Goal: Find specific page/section: Find specific page/section

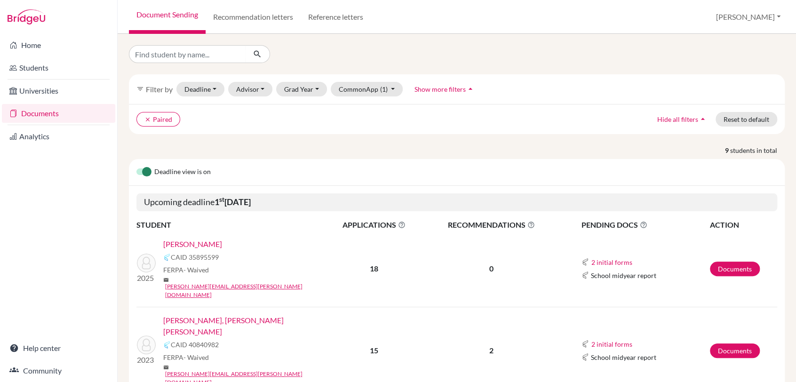
click at [167, 50] on div "filter_list Filter by Deadline - Select a date range Or double click for a sing…" at bounding box center [457, 208] width 678 height 348
click at [158, 57] on input "Find student by name..." at bounding box center [187, 54] width 117 height 18
type input "[PERSON_NAME]"
click button "submit" at bounding box center [257, 54] width 25 height 18
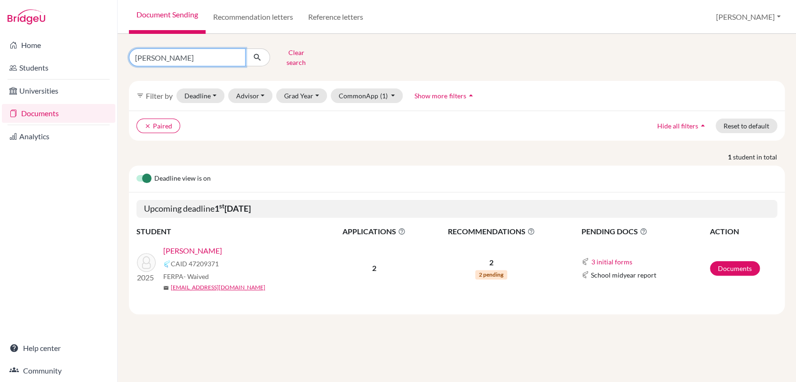
drag, startPoint x: 165, startPoint y: 55, endPoint x: 188, endPoint y: 57, distance: 22.7
click at [165, 55] on input "[PERSON_NAME]" at bounding box center [187, 57] width 117 height 18
type input "w"
type input "nish"
click button "submit" at bounding box center [257, 57] width 25 height 18
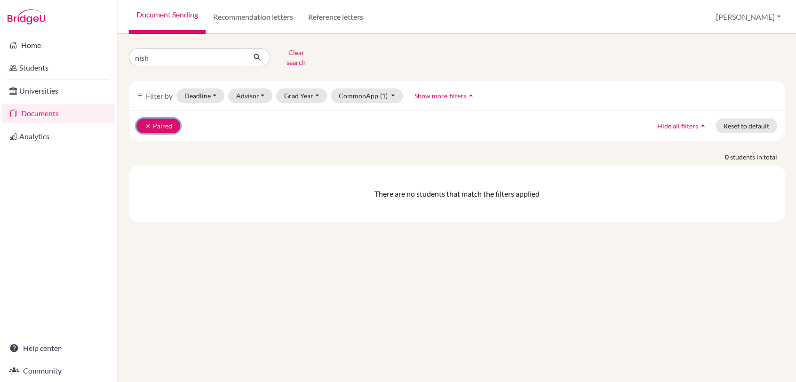
click at [145, 123] on icon "clear" at bounding box center [147, 126] width 7 height 7
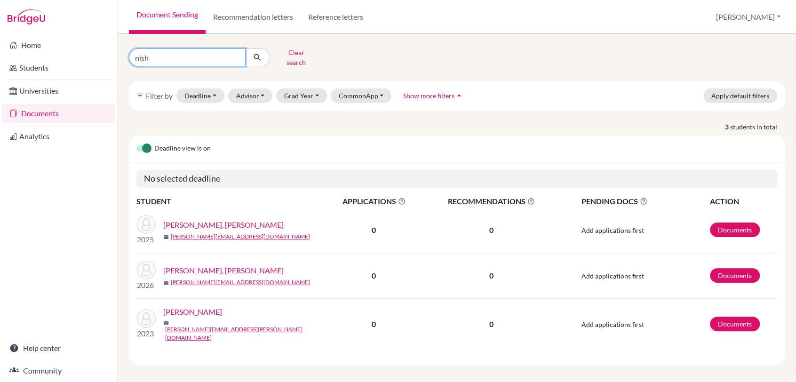
click at [180, 53] on input "nish" at bounding box center [187, 57] width 117 height 18
type input "n"
type input "luke"
click button "submit" at bounding box center [257, 57] width 25 height 18
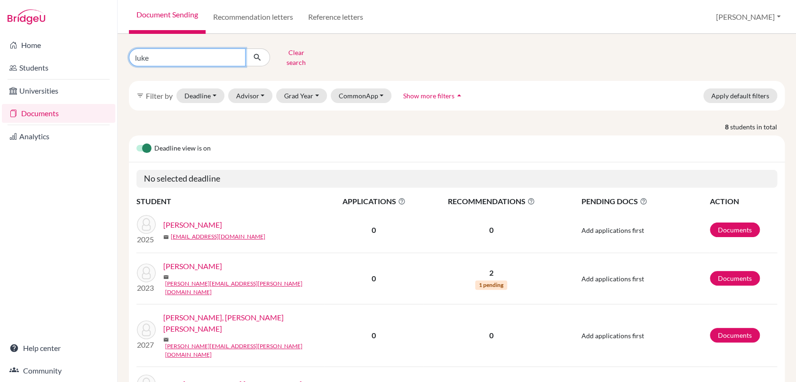
click at [162, 52] on input "luke" at bounding box center [187, 57] width 117 height 18
type input "l"
type input "[PERSON_NAME]"
click button "submit" at bounding box center [257, 57] width 25 height 18
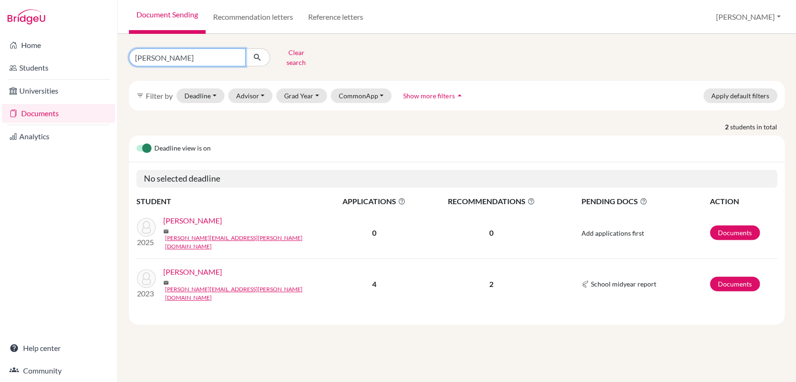
click at [182, 55] on input "[PERSON_NAME]" at bounding box center [187, 57] width 117 height 18
type input "s"
type input "[PERSON_NAME]"
click button "submit" at bounding box center [257, 57] width 25 height 18
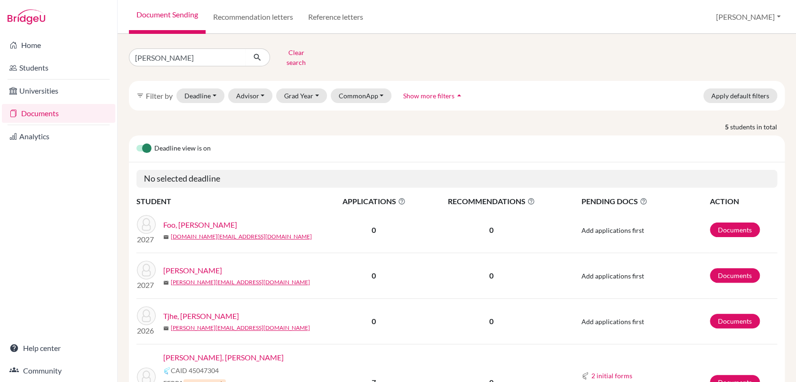
click at [426, 92] on span "Show more filters" at bounding box center [428, 96] width 51 height 8
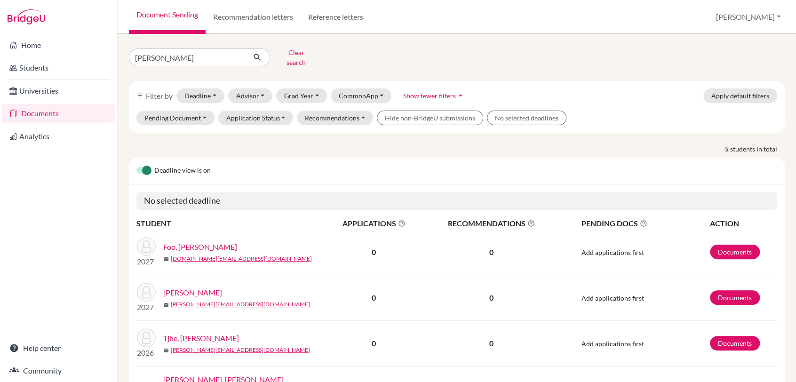
click at [456, 91] on icon "arrow_drop_down" at bounding box center [460, 95] width 9 height 9
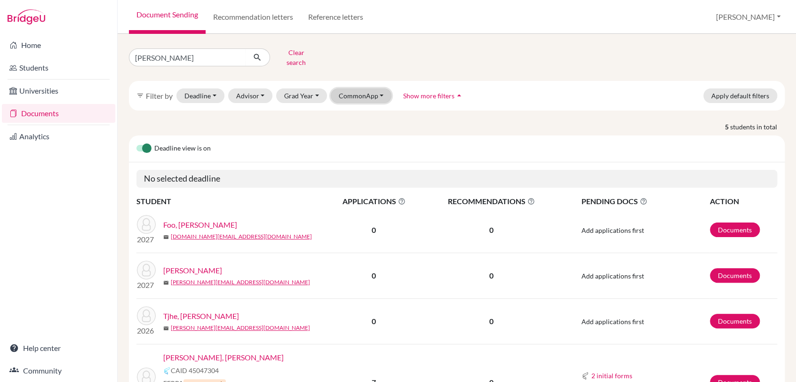
click at [376, 88] on button "CommonApp" at bounding box center [361, 95] width 61 height 15
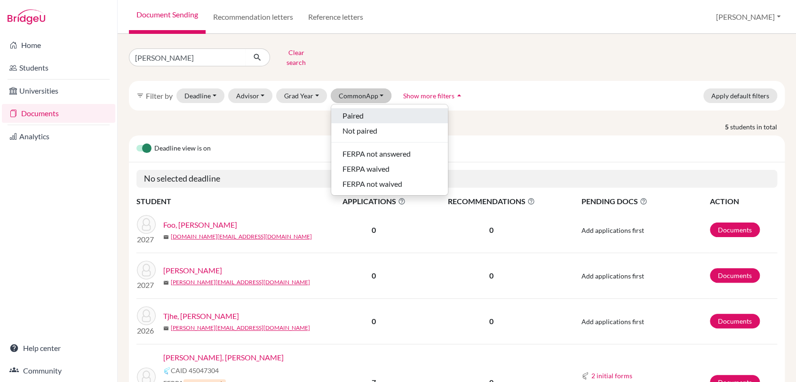
click at [356, 111] on span "Paired" at bounding box center [352, 115] width 21 height 11
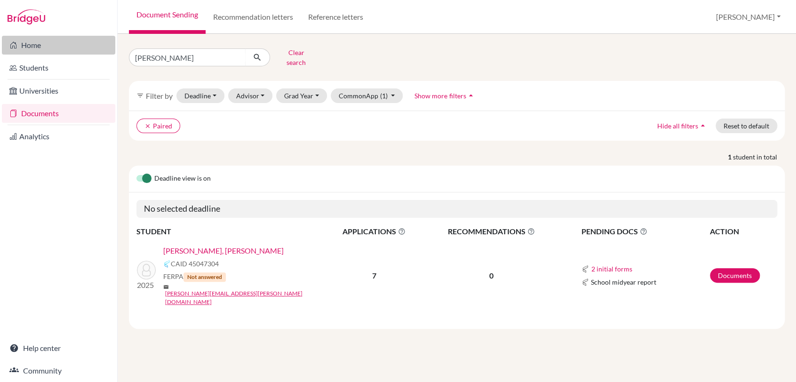
click at [35, 45] on link "Home" at bounding box center [58, 45] width 113 height 19
